Goal: Information Seeking & Learning: Check status

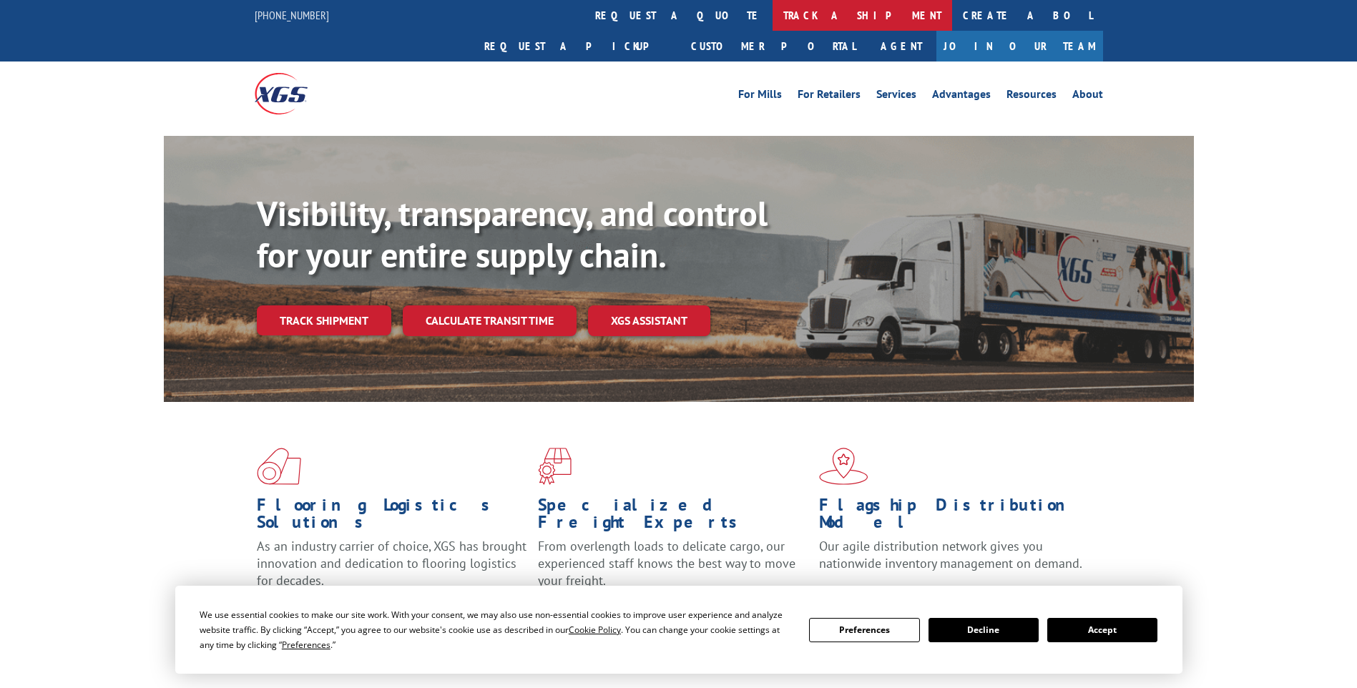
click at [773, 16] on link "track a shipment" at bounding box center [863, 15] width 180 height 31
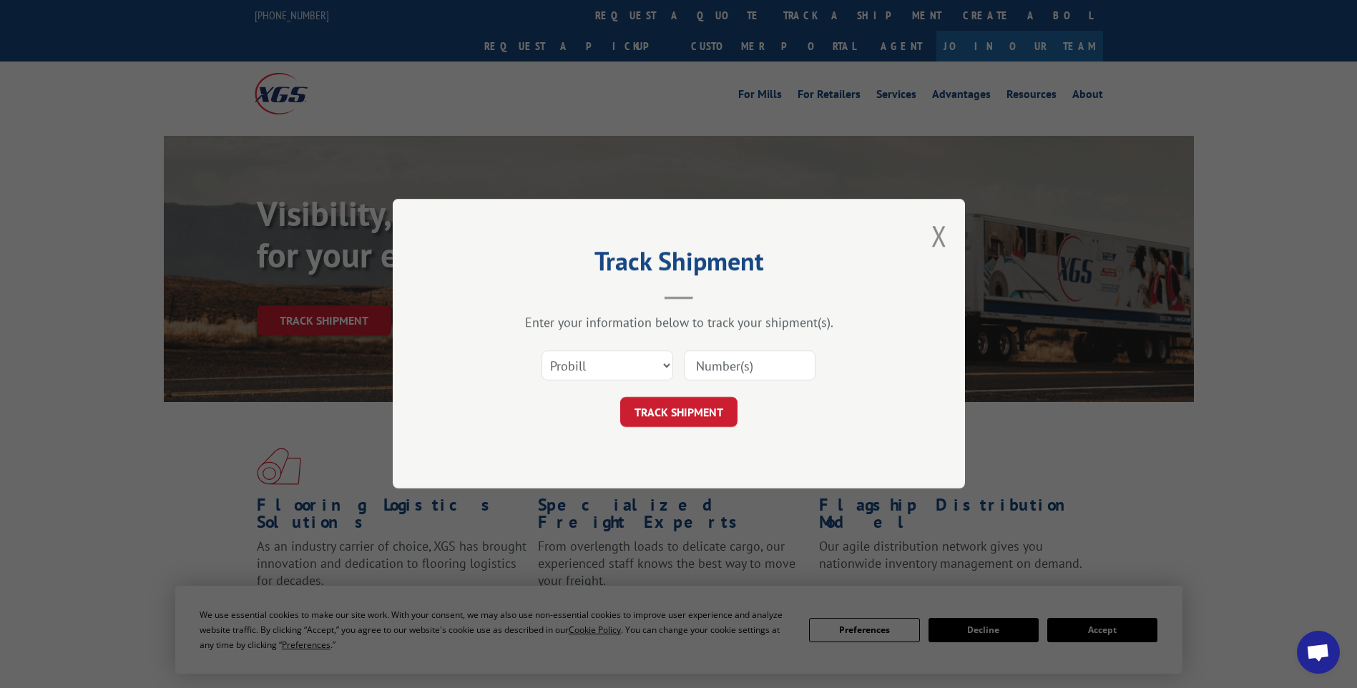
click at [713, 365] on input at bounding box center [750, 366] width 132 height 30
paste input "17637647"
type input "17637647"
click at [700, 409] on button "TRACK SHIPMENT" at bounding box center [678, 413] width 117 height 30
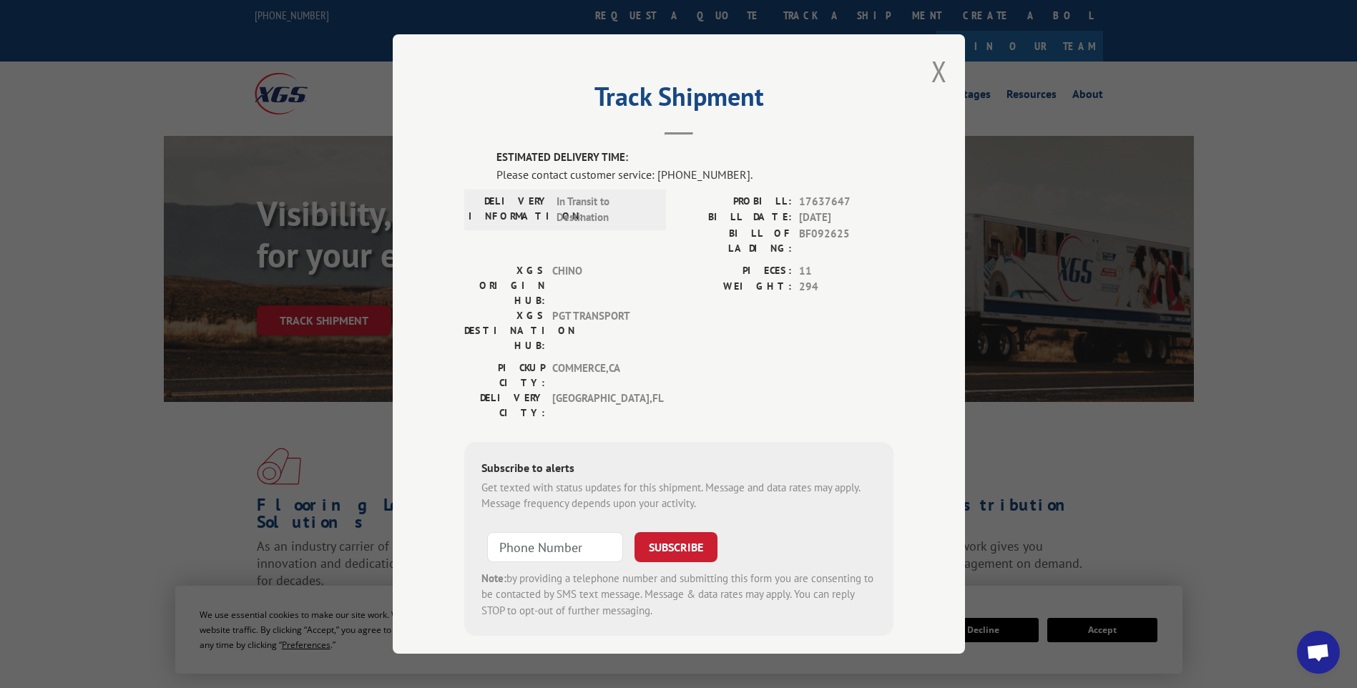
drag, startPoint x: 793, startPoint y: 215, endPoint x: 856, endPoint y: 221, distance: 63.9
click at [856, 221] on div "BILL DATE: [DATE]" at bounding box center [786, 218] width 215 height 16
click at [818, 361] on div "PICKUP CITY: COMMERCE , [GEOGRAPHIC_DATA]: [GEOGRAPHIC_DATA] , [GEOGRAPHIC_DATA]" at bounding box center [678, 394] width 429 height 67
drag, startPoint x: 616, startPoint y: 306, endPoint x: 580, endPoint y: 311, distance: 36.1
click at [580, 361] on span "COMMERCE , [GEOGRAPHIC_DATA]" at bounding box center [600, 376] width 97 height 30
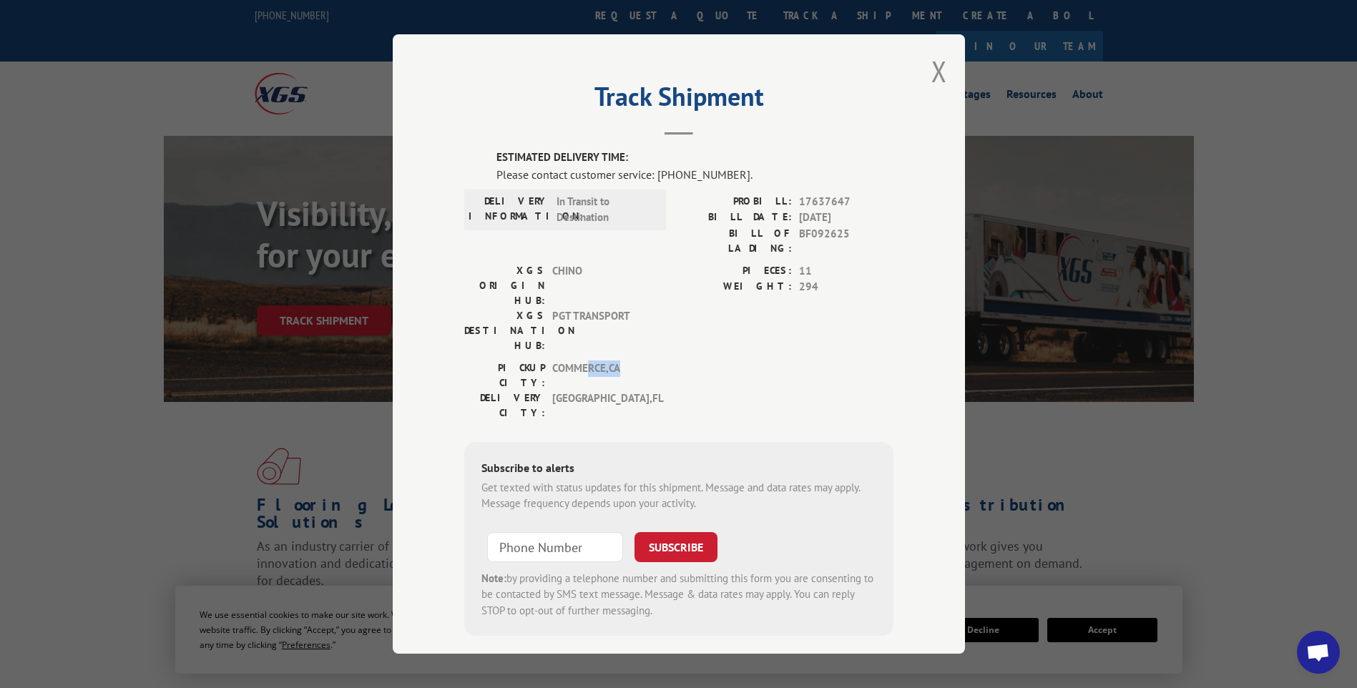
drag, startPoint x: 580, startPoint y: 311, endPoint x: 650, endPoint y: 316, distance: 69.6
click at [650, 361] on div "PICKUP CITY: COMMERCE , [GEOGRAPHIC_DATA]" at bounding box center [560, 376] width 193 height 30
drag, startPoint x: 562, startPoint y: 342, endPoint x: 550, endPoint y: 320, distance: 25.0
click at [552, 391] on span "[GEOGRAPHIC_DATA] , [GEOGRAPHIC_DATA]" at bounding box center [600, 406] width 97 height 30
drag, startPoint x: 550, startPoint y: 320, endPoint x: 687, endPoint y: 343, distance: 138.7
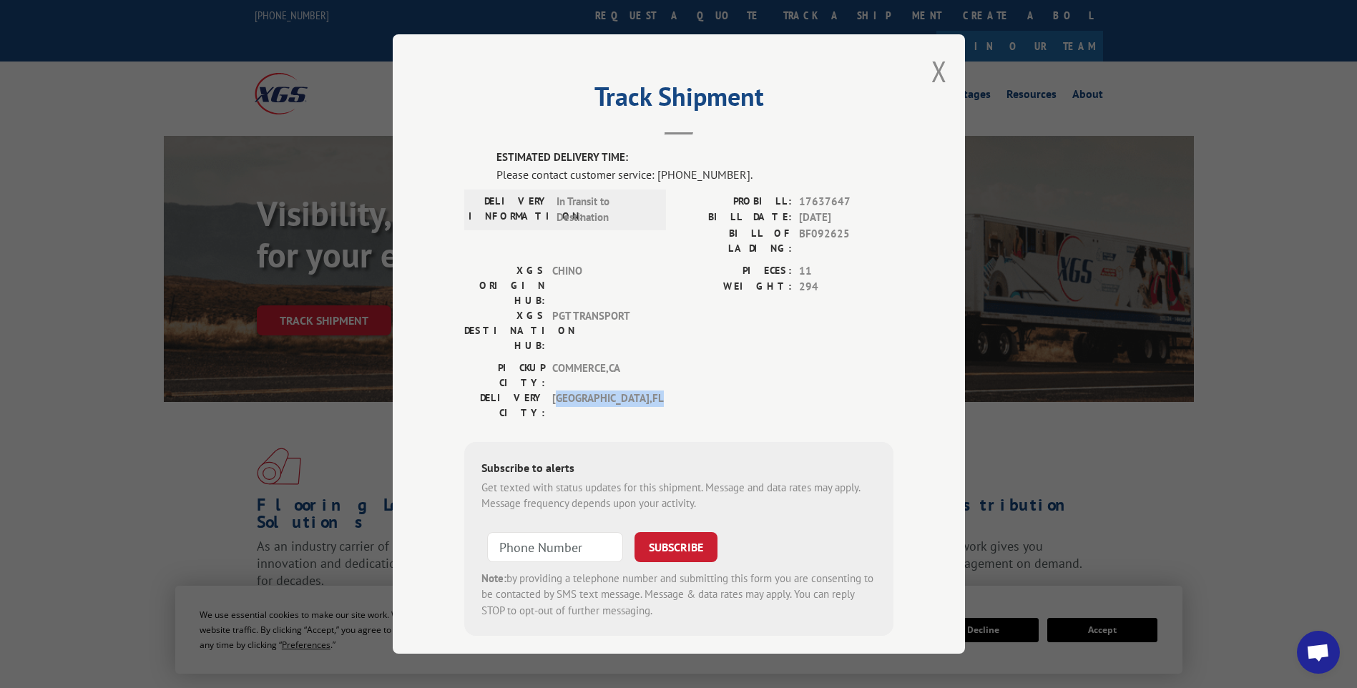
click at [682, 361] on div "PICKUP CITY: COMMERCE , [GEOGRAPHIC_DATA]: [GEOGRAPHIC_DATA] , [GEOGRAPHIC_DATA]" at bounding box center [678, 394] width 429 height 67
click at [693, 361] on div "PICKUP CITY: COMMERCE , [GEOGRAPHIC_DATA]: [GEOGRAPHIC_DATA] , [GEOGRAPHIC_DATA]" at bounding box center [678, 394] width 429 height 67
drag, startPoint x: 611, startPoint y: 212, endPoint x: 551, endPoint y: 196, distance: 62.3
click at [557, 196] on span "In Transit to Destination" at bounding box center [605, 210] width 97 height 32
drag, startPoint x: 551, startPoint y: 196, endPoint x: 617, endPoint y: 215, distance: 68.6
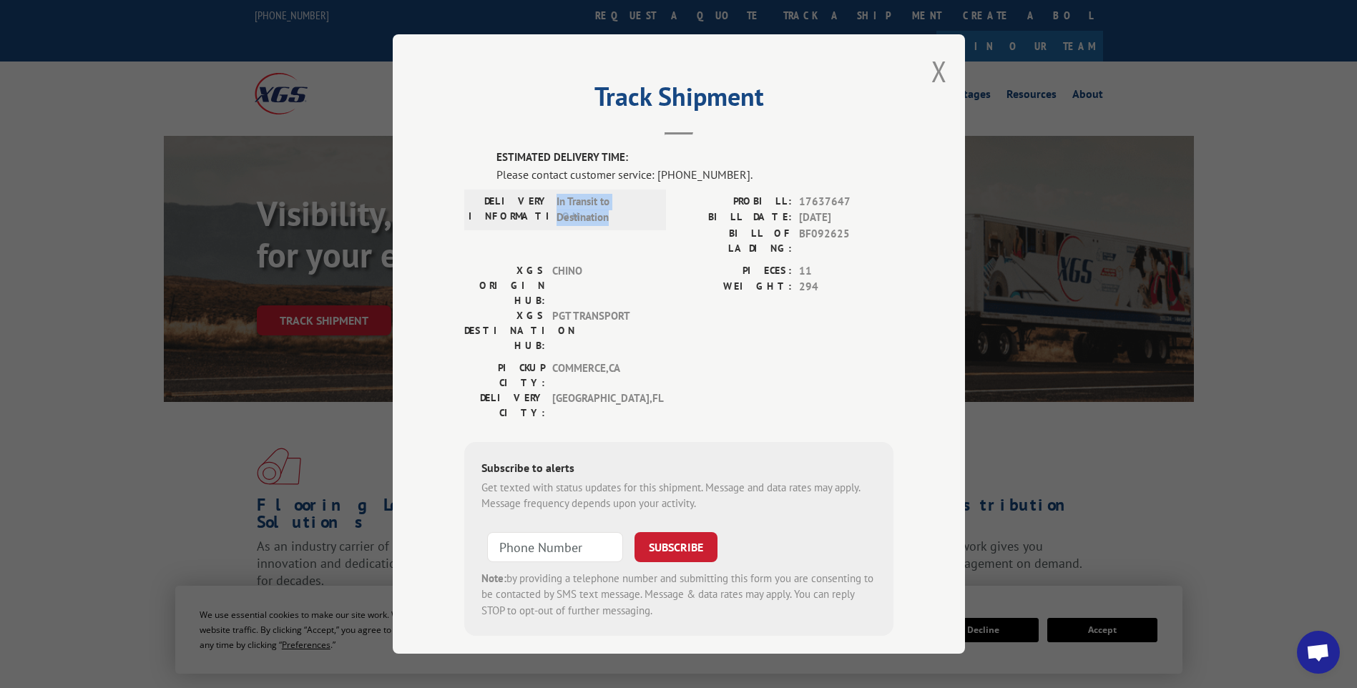
click at [617, 215] on span "In Transit to Destination" at bounding box center [605, 210] width 97 height 32
click at [931, 71] on button "Close modal" at bounding box center [939, 71] width 16 height 38
